Goal: Task Accomplishment & Management: Complete application form

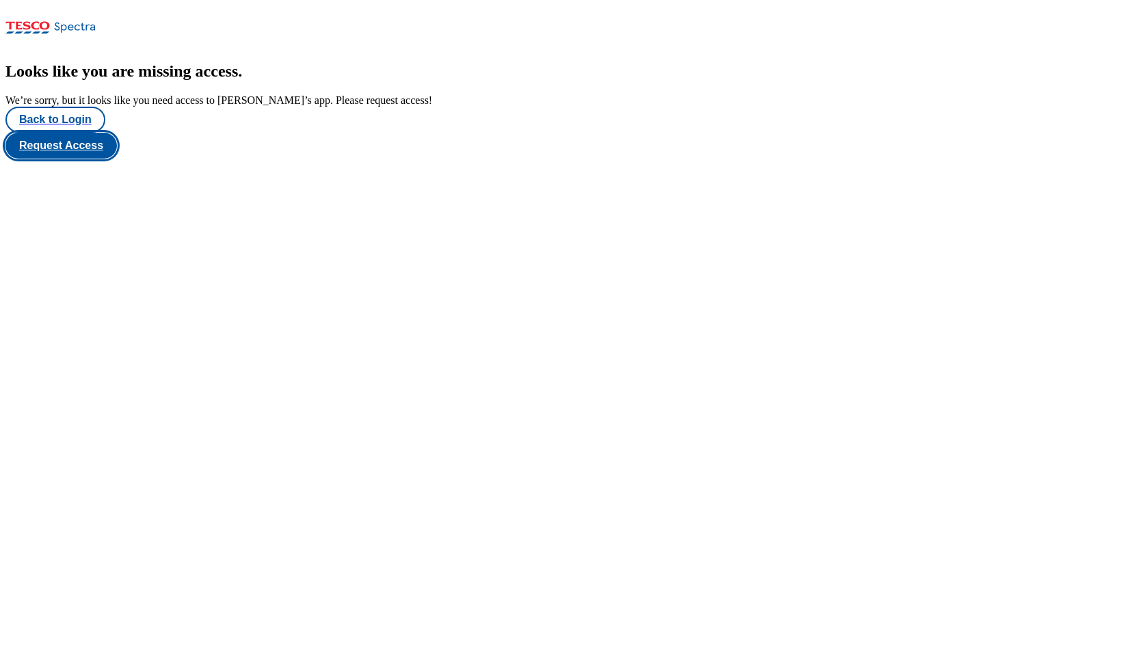
click at [117, 159] on button "Request Access" at bounding box center [60, 146] width 111 height 26
